Goal: Information Seeking & Learning: Check status

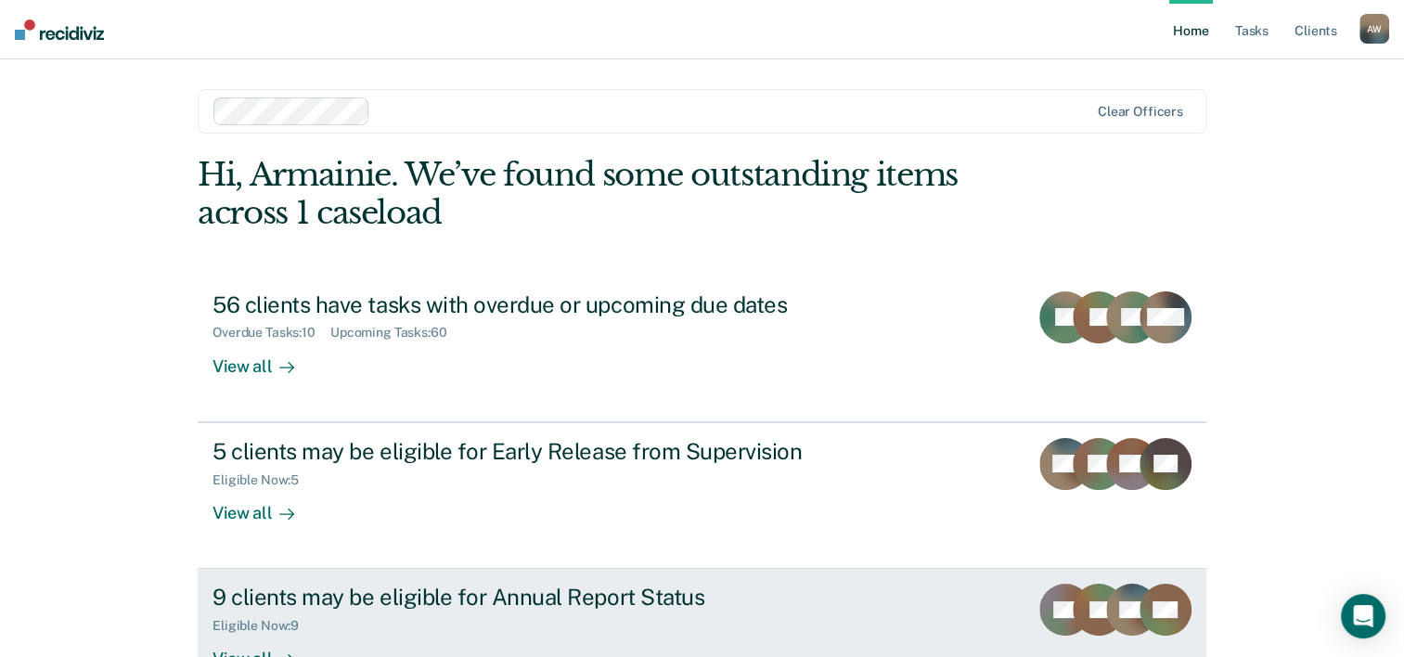
click at [661, 586] on div "9 clients may be eligible for Annual Report Status" at bounding box center [538, 597] width 651 height 27
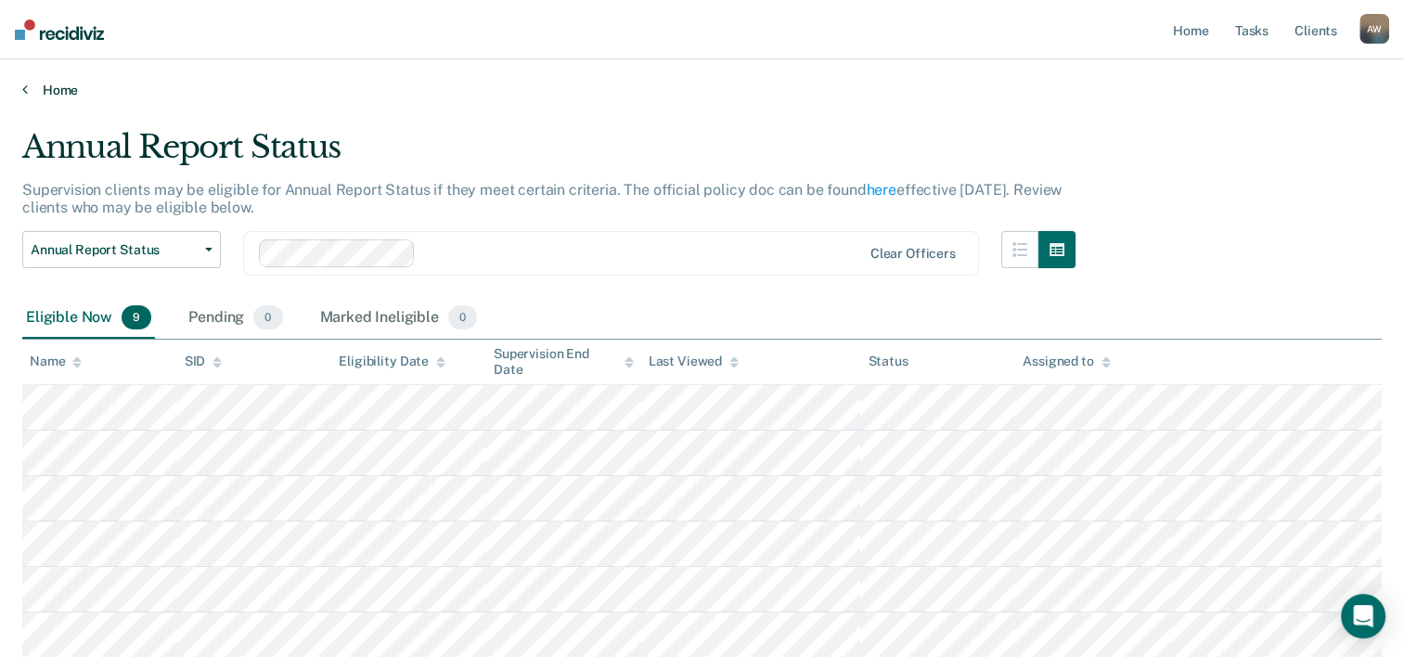
click at [76, 89] on link "Home" at bounding box center [701, 90] width 1359 height 17
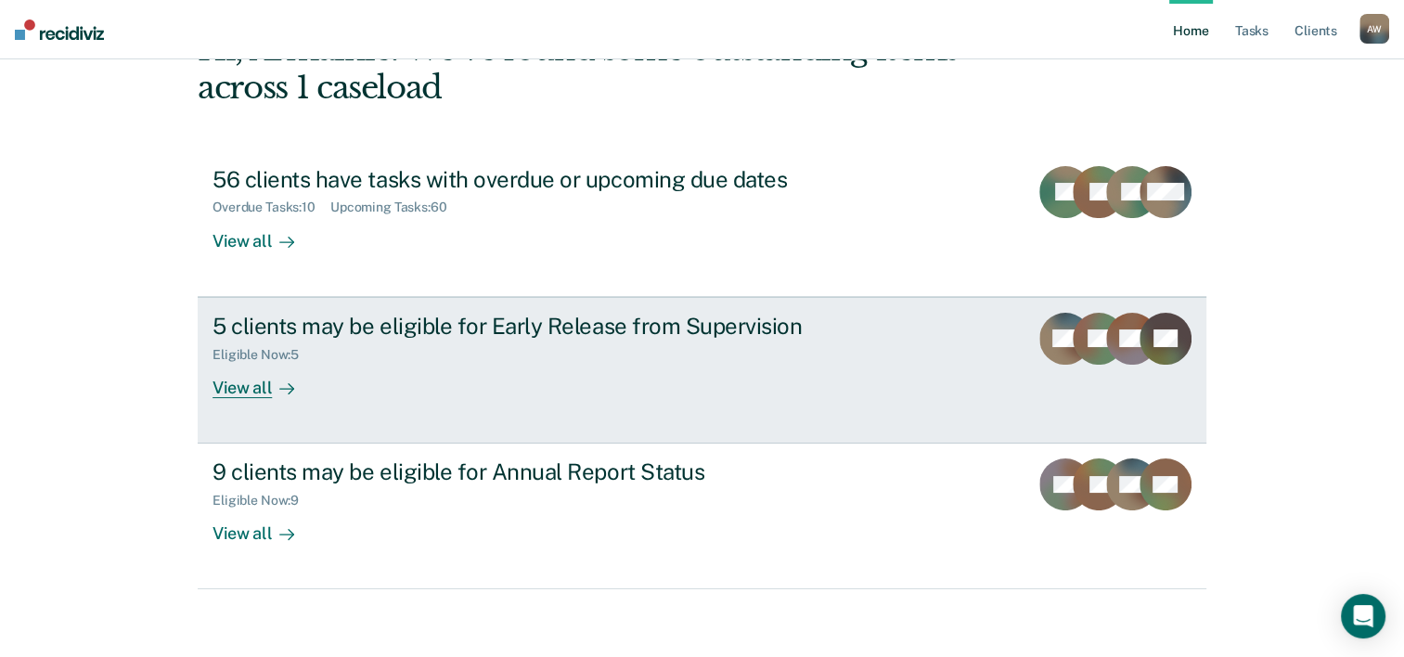
scroll to position [131, 0]
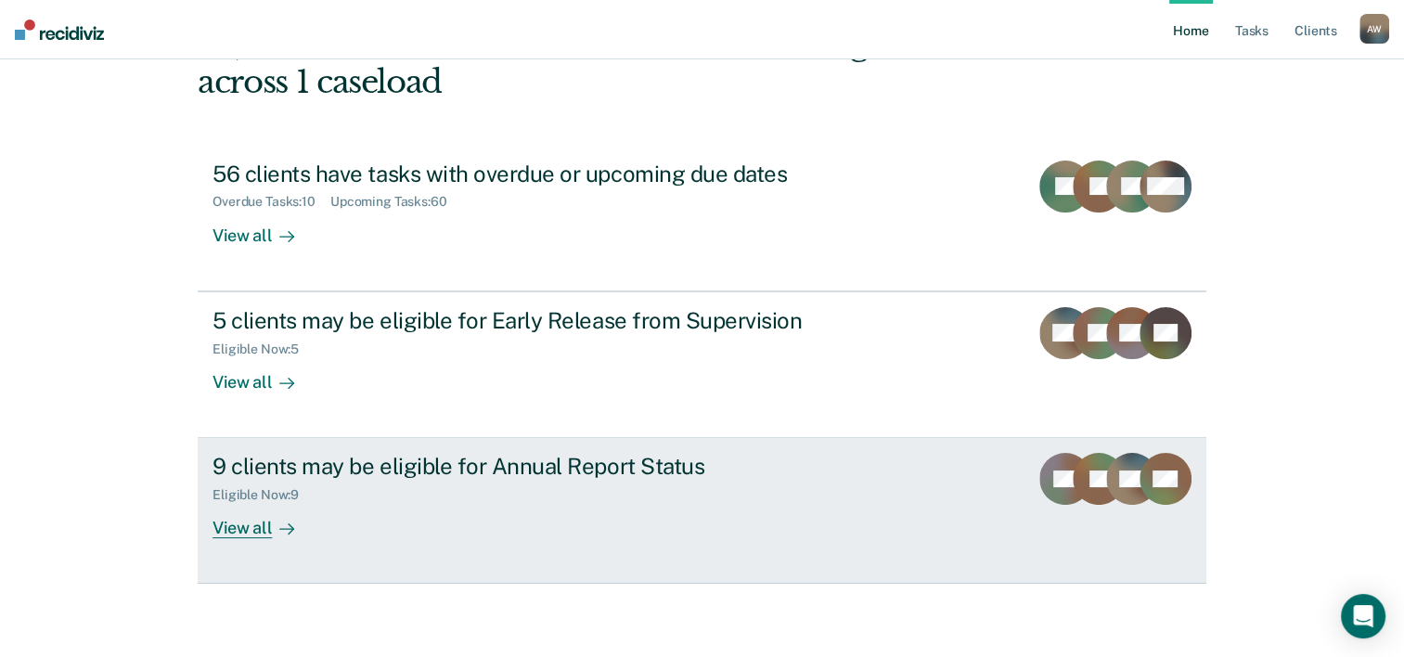
click at [429, 459] on div "9 clients may be eligible for Annual Report Status" at bounding box center [538, 466] width 651 height 27
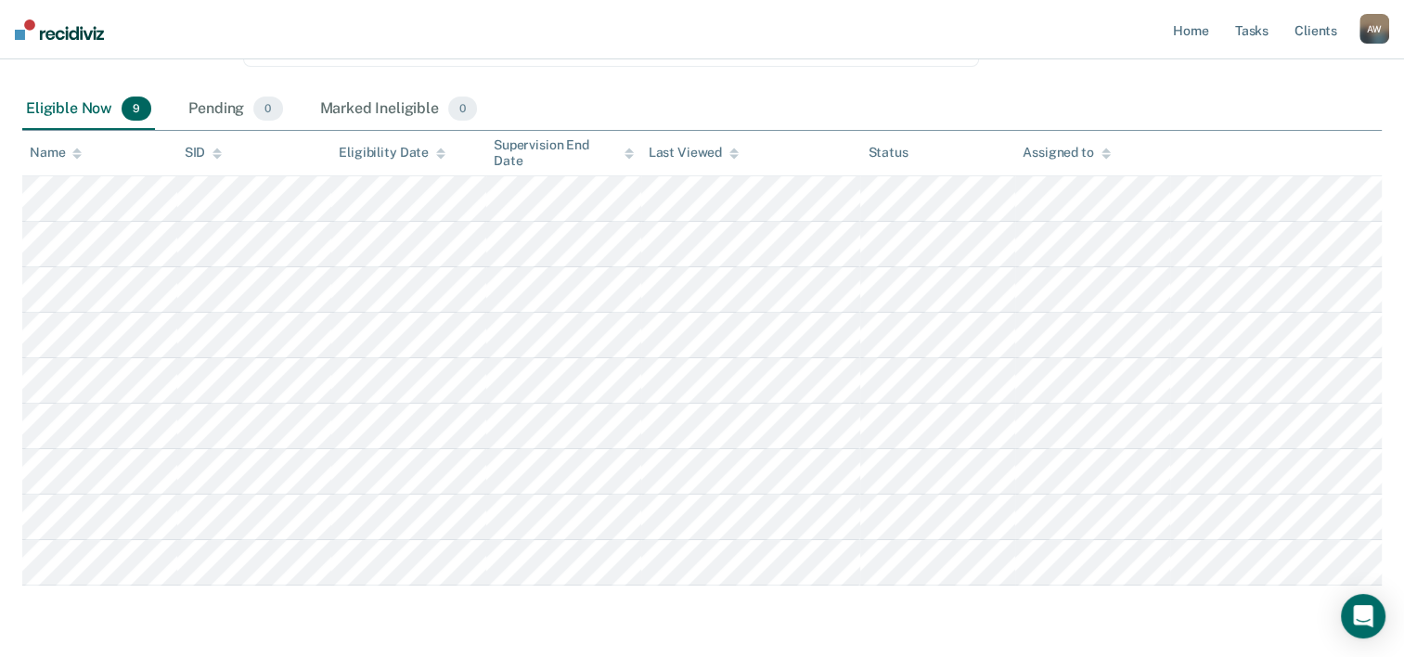
scroll to position [176, 0]
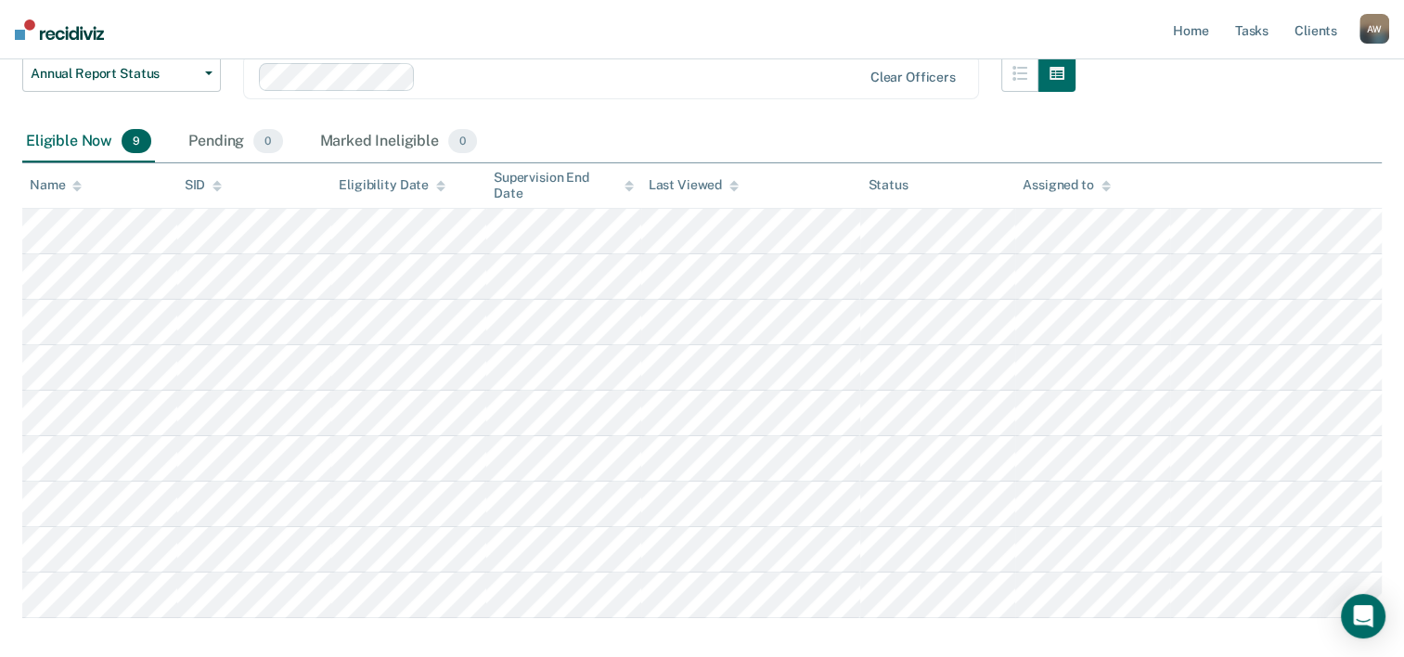
click at [1120, 476] on tbody at bounding box center [701, 413] width 1359 height 409
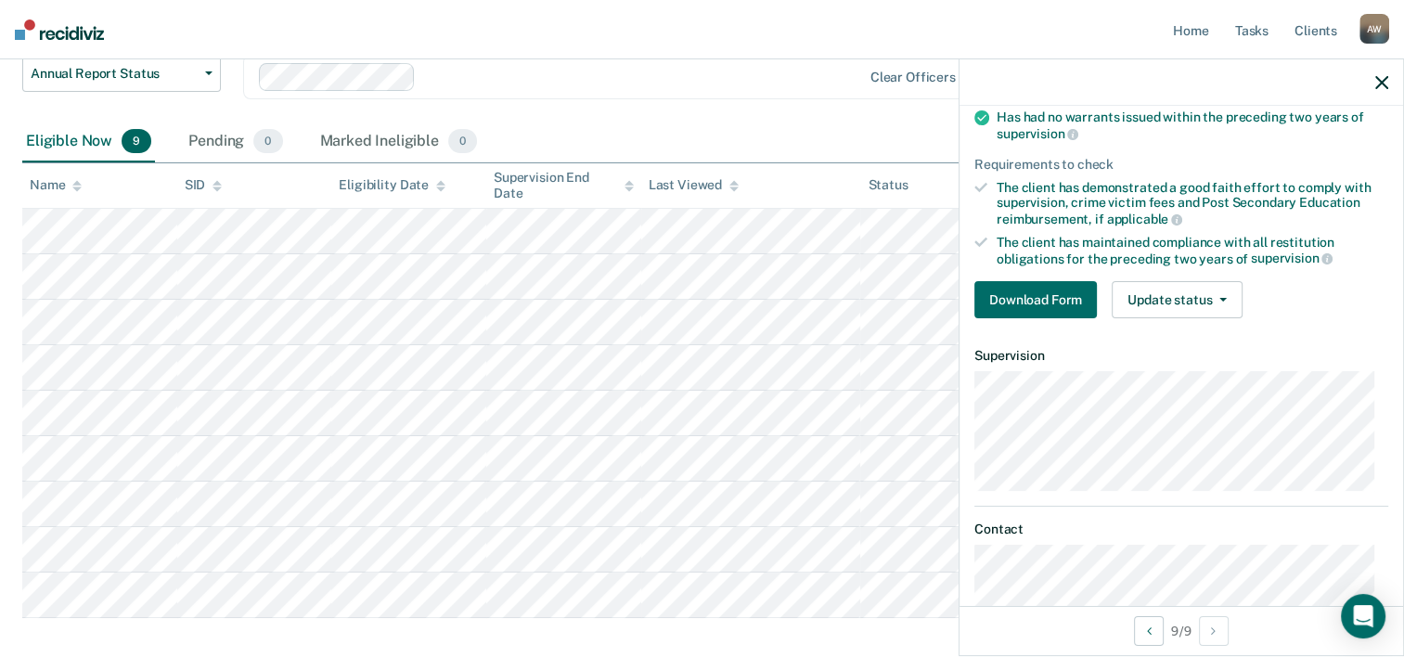
scroll to position [232, 0]
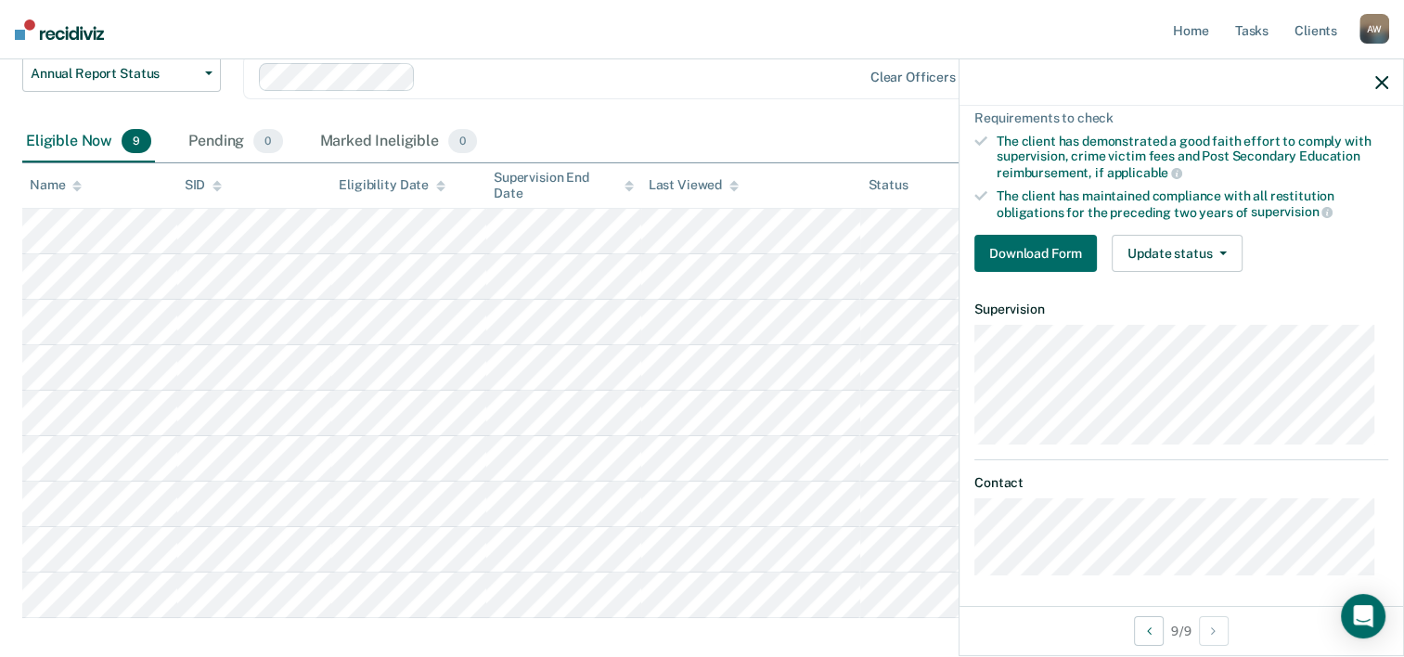
drag, startPoint x: 1084, startPoint y: 572, endPoint x: 1102, endPoint y: 487, distance: 86.5
click at [1102, 487] on dl "Contact" at bounding box center [1181, 525] width 414 height 100
click at [740, 641] on div "Annual Report Status Supervision clients may be eligible for Annual Report Stat…" at bounding box center [701, 312] width 1359 height 720
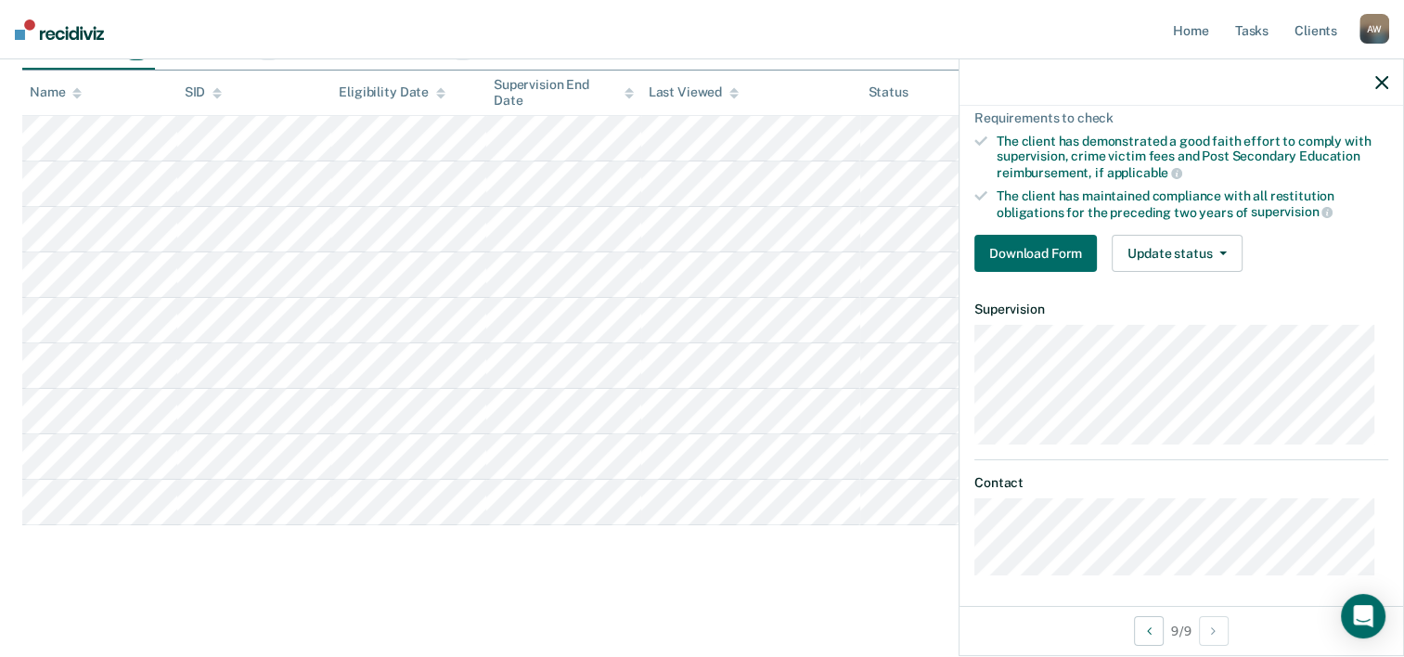
scroll to position [176, 0]
